Goal: Navigation & Orientation: Find specific page/section

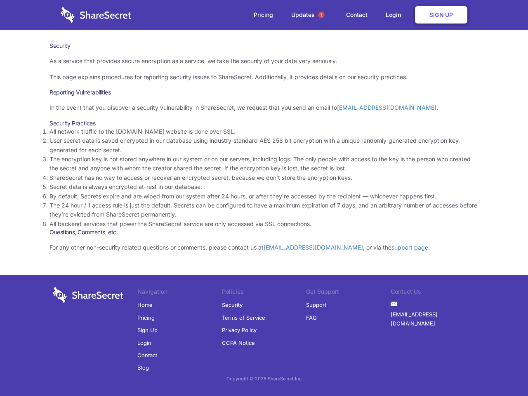
click at [264, 198] on li "By default, Secrets expire and are wiped from our system after 24 hours, or aft…" at bounding box center [264, 196] width 429 height 9
click at [321, 15] on span "1" at bounding box center [321, 15] width 7 height 7
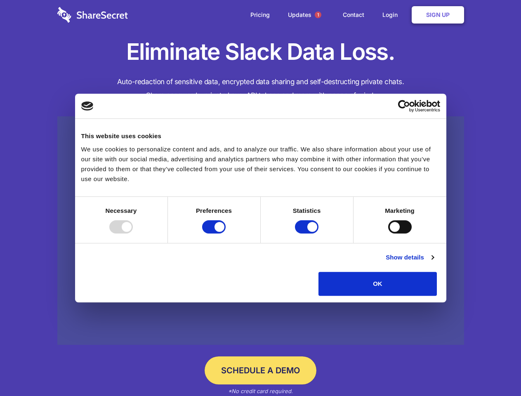
click at [133, 233] on div at bounding box center [121, 226] width 24 height 13
click at [226, 233] on input "Preferences" at bounding box center [214, 226] width 24 height 13
checkbox input "false"
click at [308, 233] on input "Statistics" at bounding box center [307, 226] width 24 height 13
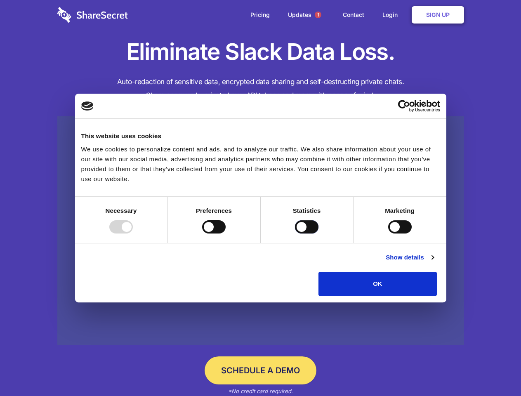
checkbox input "false"
click at [388, 233] on input "Marketing" at bounding box center [400, 226] width 24 height 13
checkbox input "true"
click at [434, 262] on link "Show details" at bounding box center [410, 257] width 48 height 10
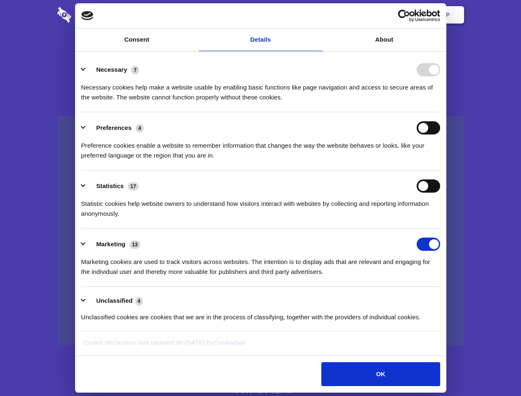
click at [440, 112] on li "Necessary 7 Necessary cookies help make a website usable by enabling basic func…" at bounding box center [260, 83] width 359 height 58
click at [318, 15] on span "1" at bounding box center [318, 15] width 7 height 7
